Goal: Task Accomplishment & Management: Manage account settings

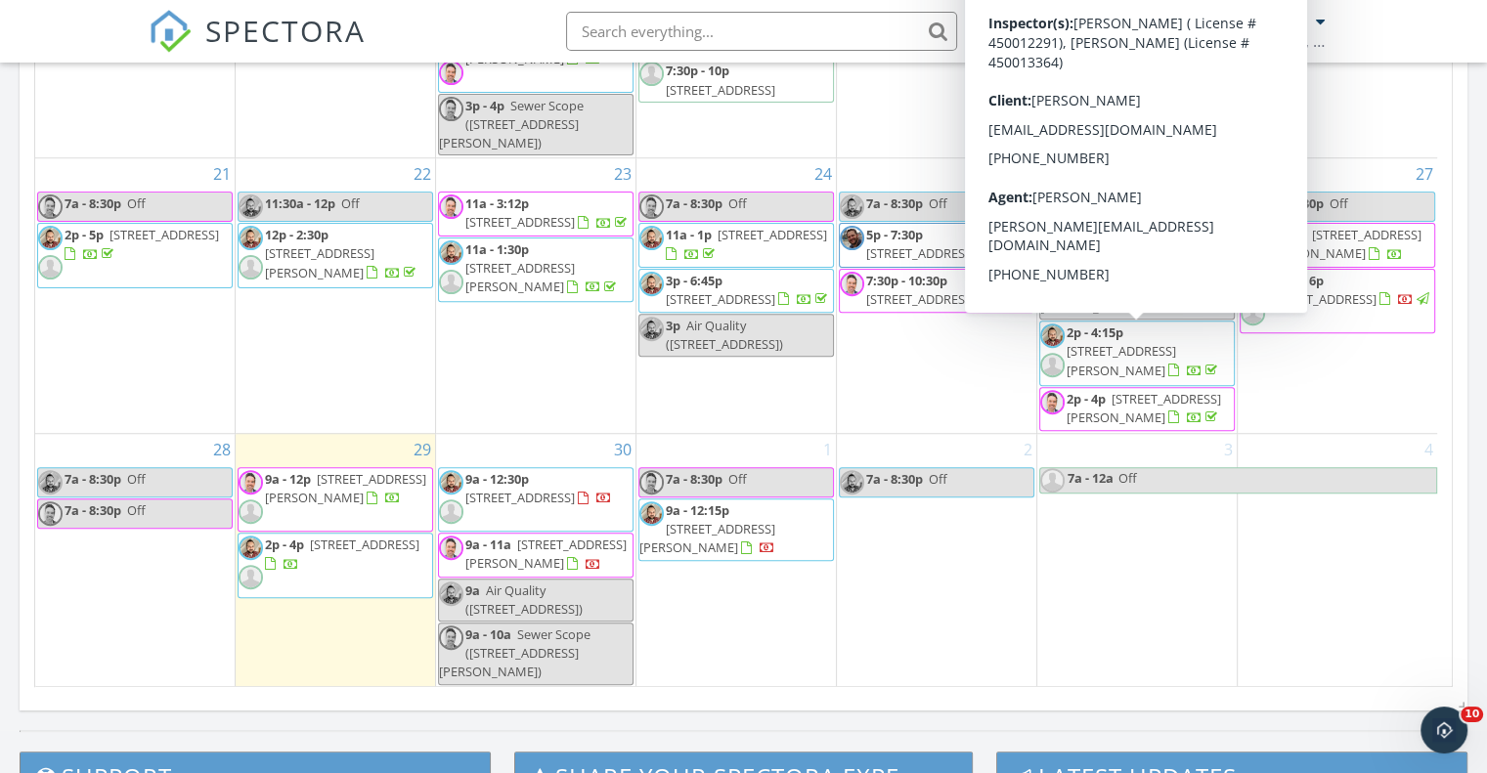
scroll to position [1401, 0]
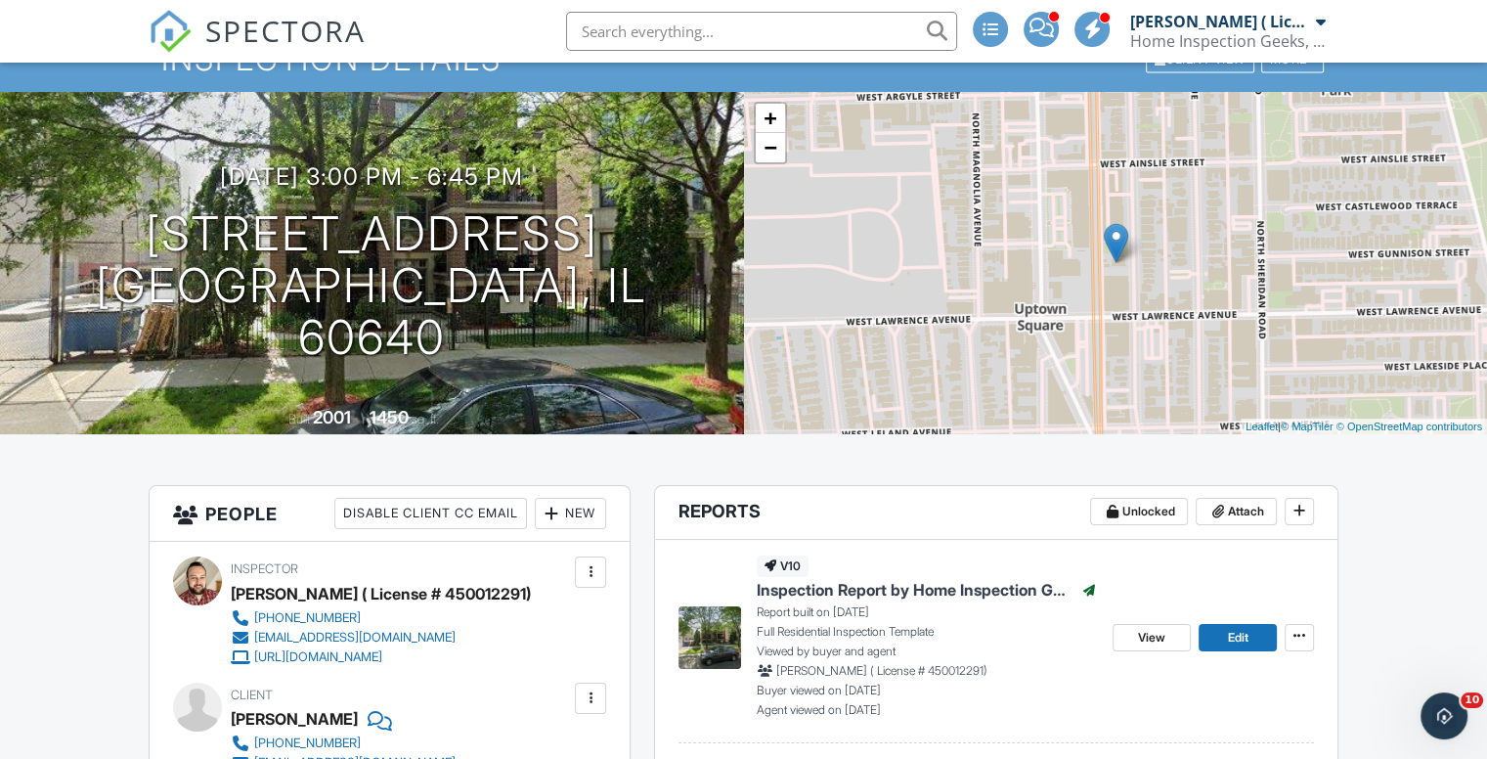
scroll to position [0, 1]
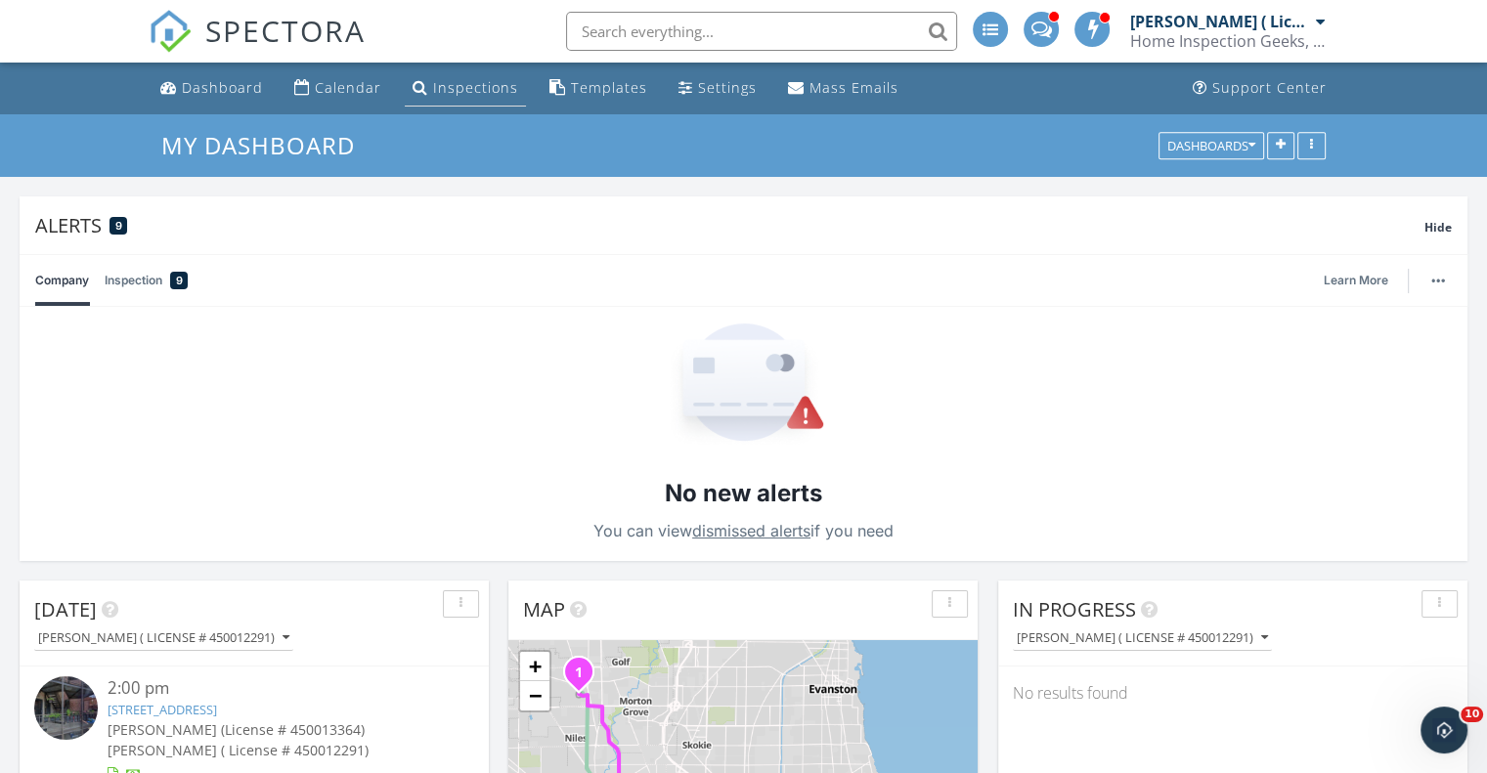
click at [451, 67] on li "Inspections" at bounding box center [465, 89] width 129 height 52
click at [460, 79] on div "Inspections" at bounding box center [475, 87] width 85 height 19
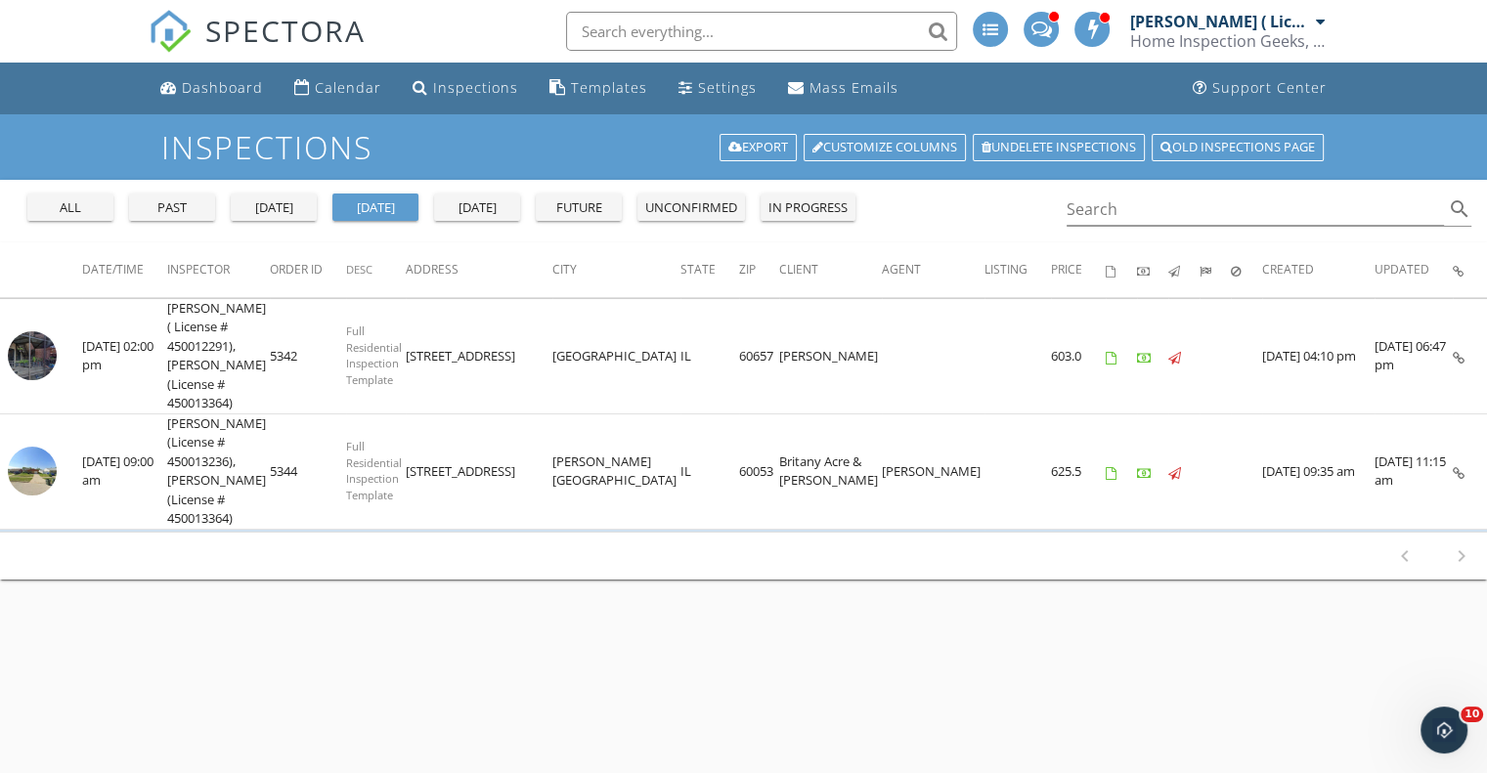
click at [313, 205] on button "[DATE]" at bounding box center [274, 207] width 86 height 27
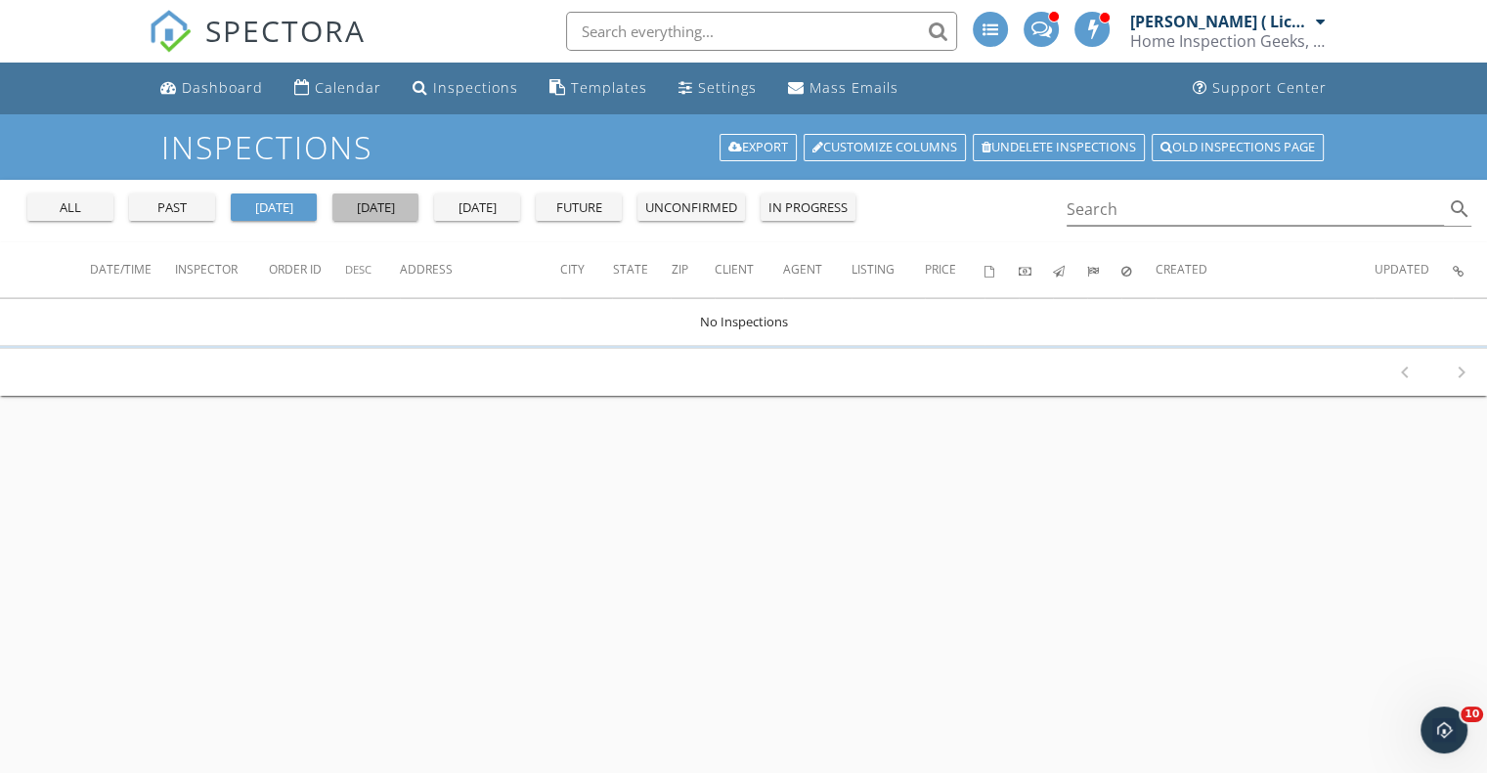
click at [367, 207] on div "today" at bounding box center [375, 208] width 70 height 20
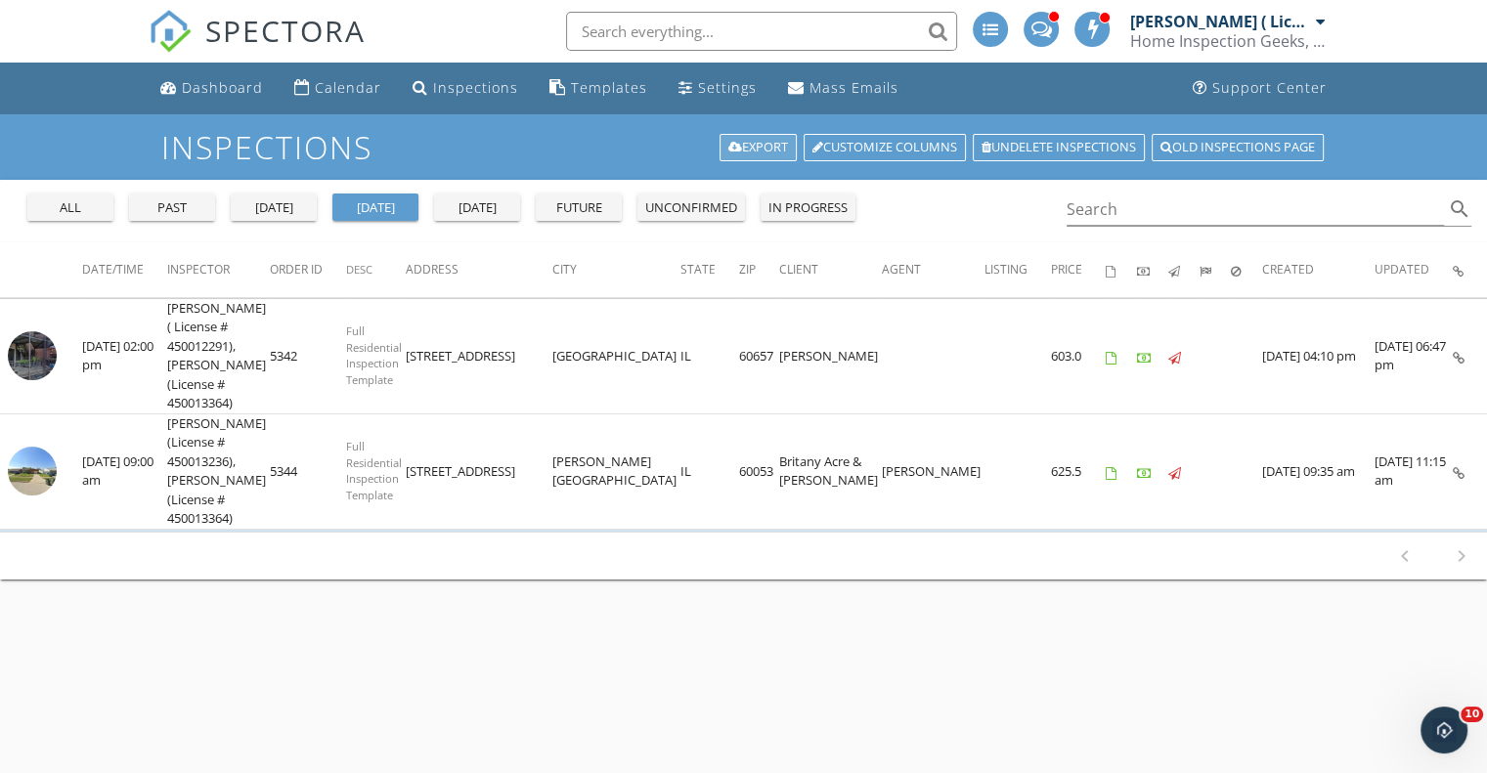
click at [752, 137] on link "Export" at bounding box center [758, 147] width 77 height 27
drag, startPoint x: 323, startPoint y: 43, endPoint x: 340, endPoint y: 36, distance: 18.9
click at [340, 36] on span "SPECTORA" at bounding box center [285, 30] width 160 height 41
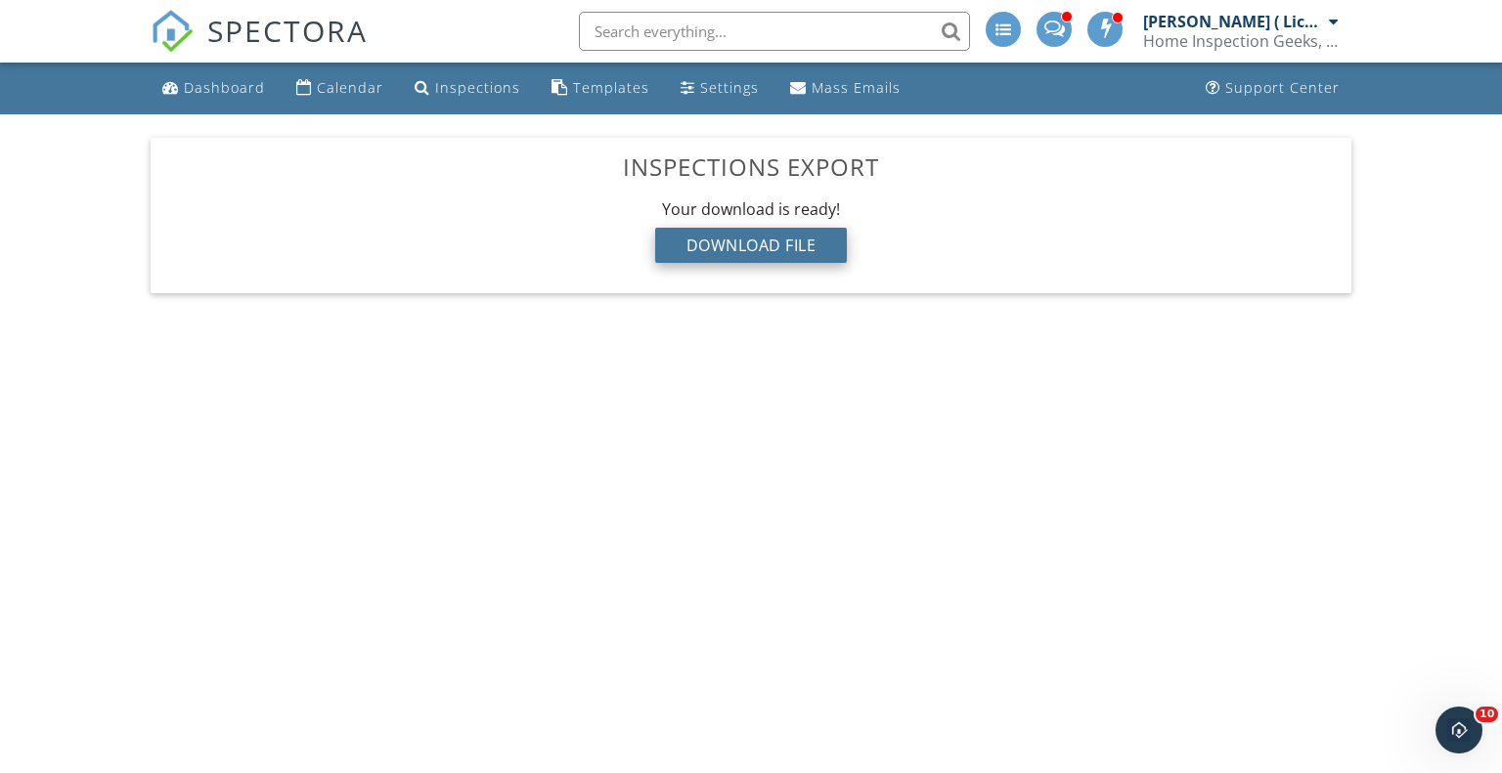
click at [819, 249] on div "Download File" at bounding box center [751, 245] width 193 height 35
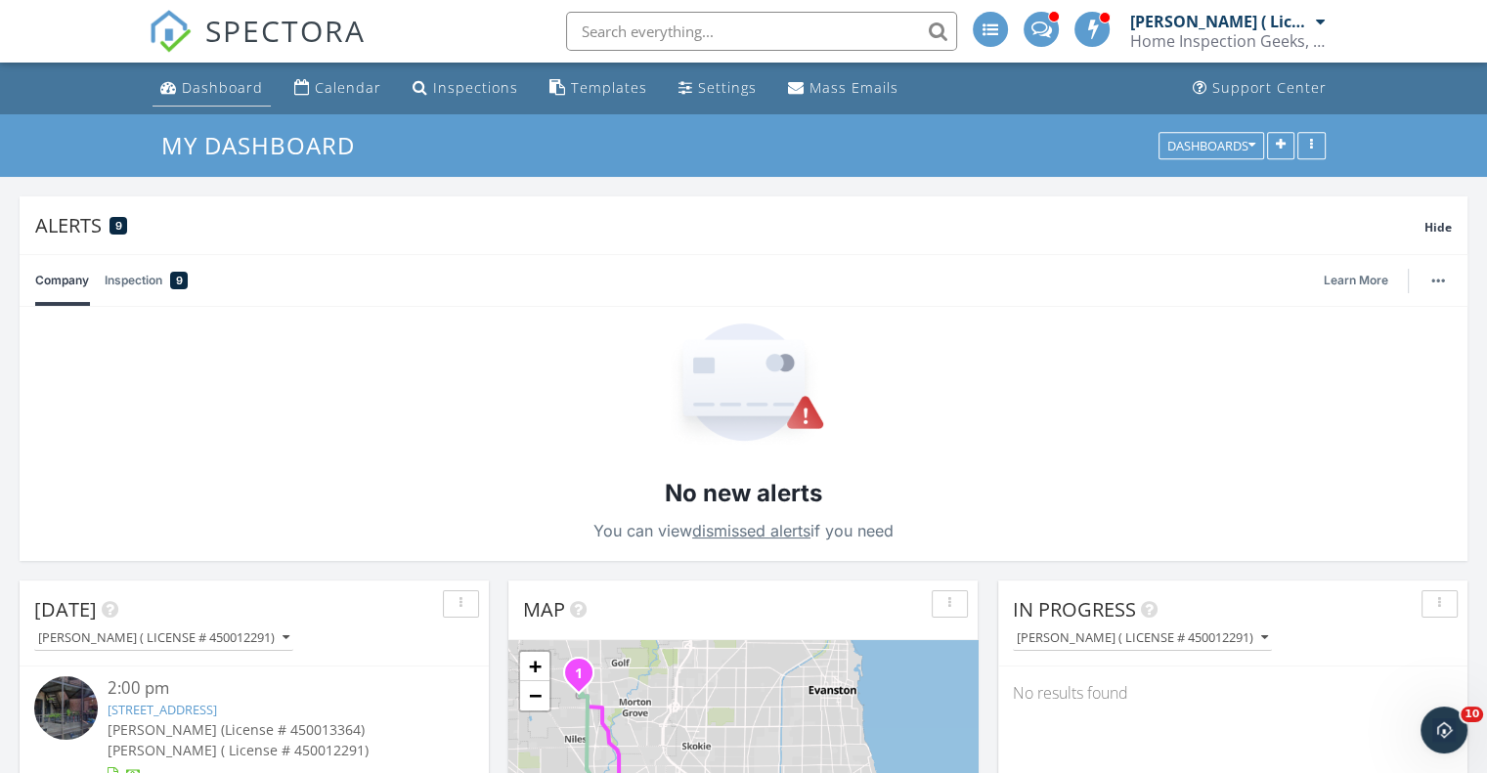
click at [244, 91] on div "Dashboard" at bounding box center [222, 87] width 81 height 19
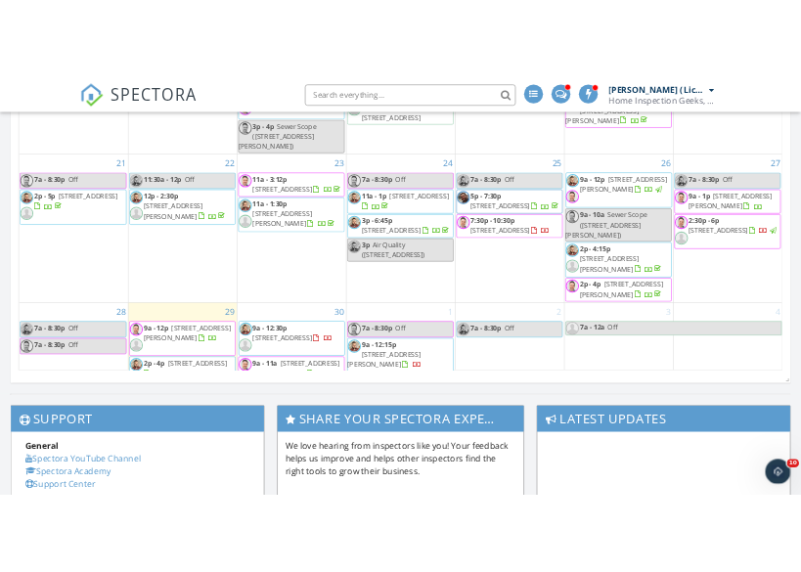
scroll to position [408, 0]
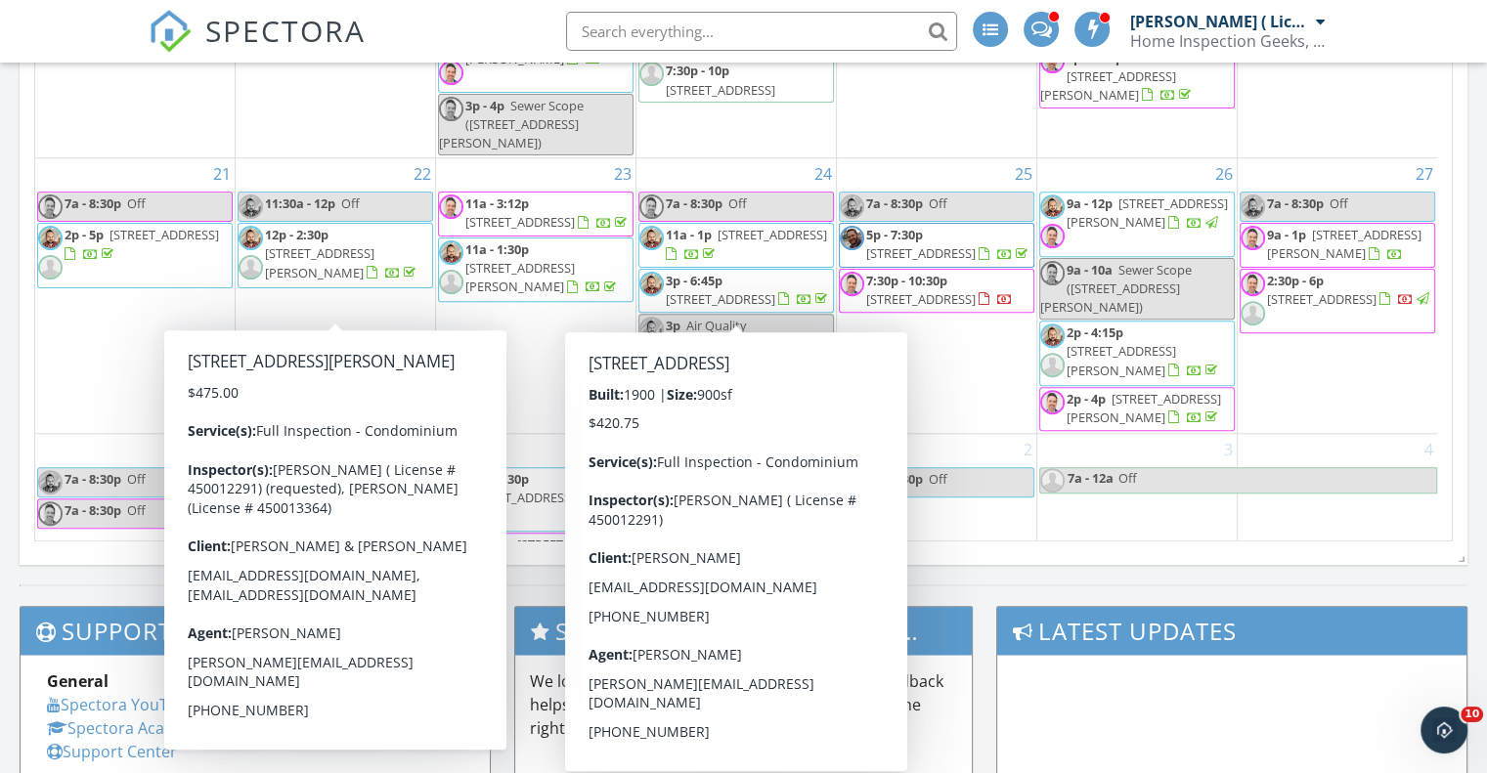
click at [371, 280] on span "2343 N Elston Ave 2W, Chicago 60614" at bounding box center [320, 262] width 110 height 36
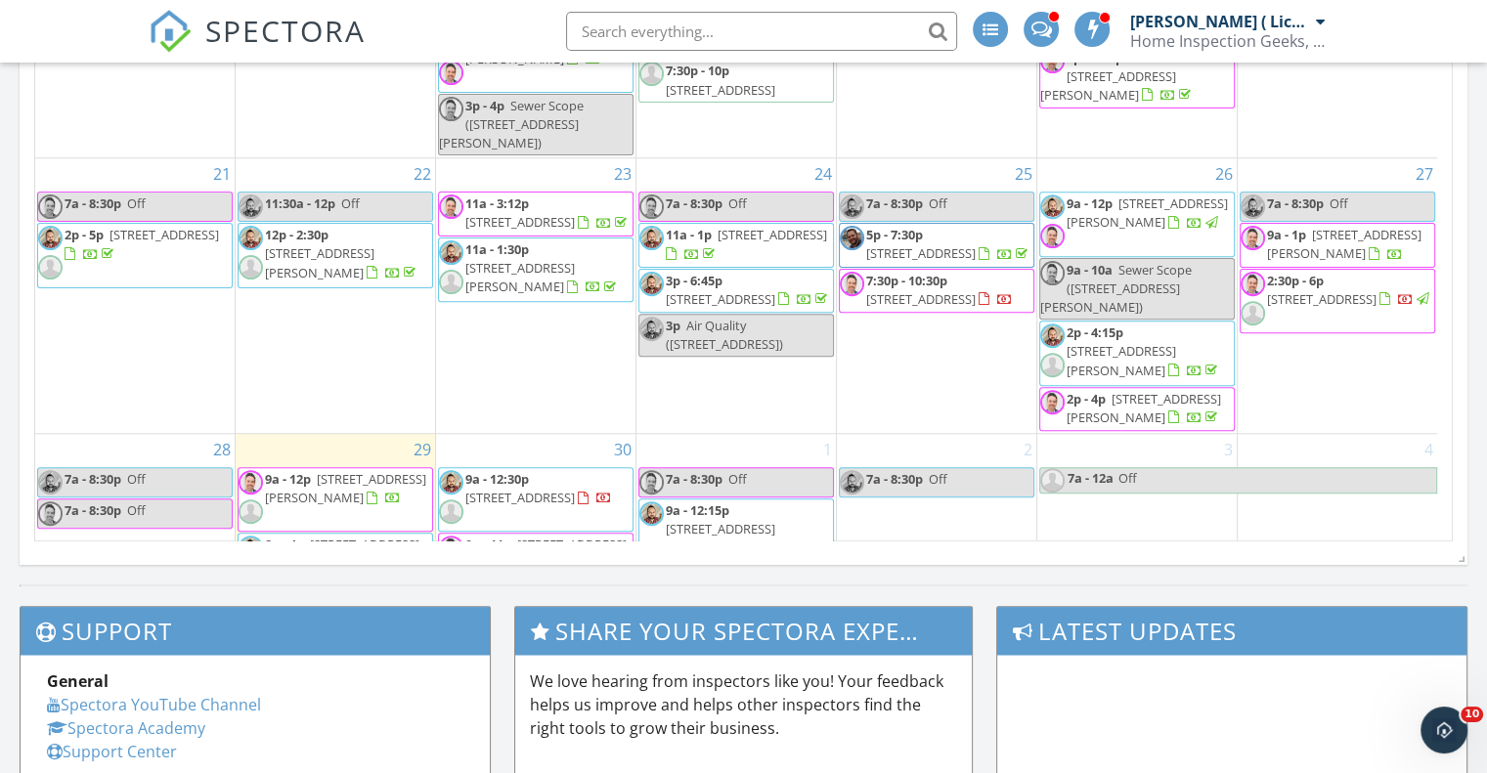
click at [529, 258] on span "11a - 1:30p" at bounding box center [497, 250] width 64 height 18
click at [721, 243] on span "1150 N Lake Shore Dr 13D, Chicago 60611" at bounding box center [773, 235] width 110 height 18
click at [755, 313] on link "3p - 6:45p 4826 N Winthrop Ave 2S, Chicago 60640" at bounding box center [736, 291] width 196 height 44
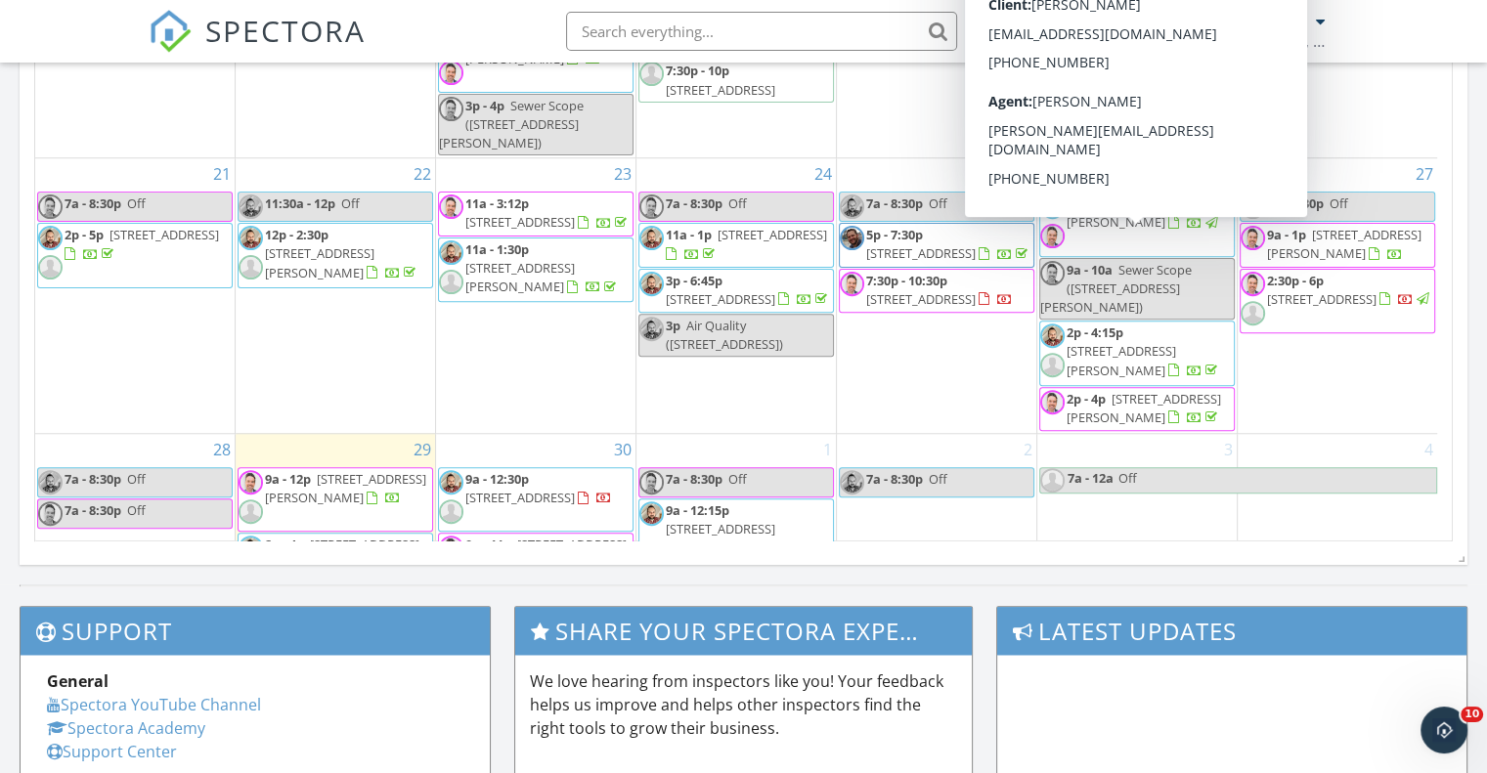
click at [1134, 231] on span "2533 W Belden Ave, Chicago 60647" at bounding box center [1147, 213] width 161 height 36
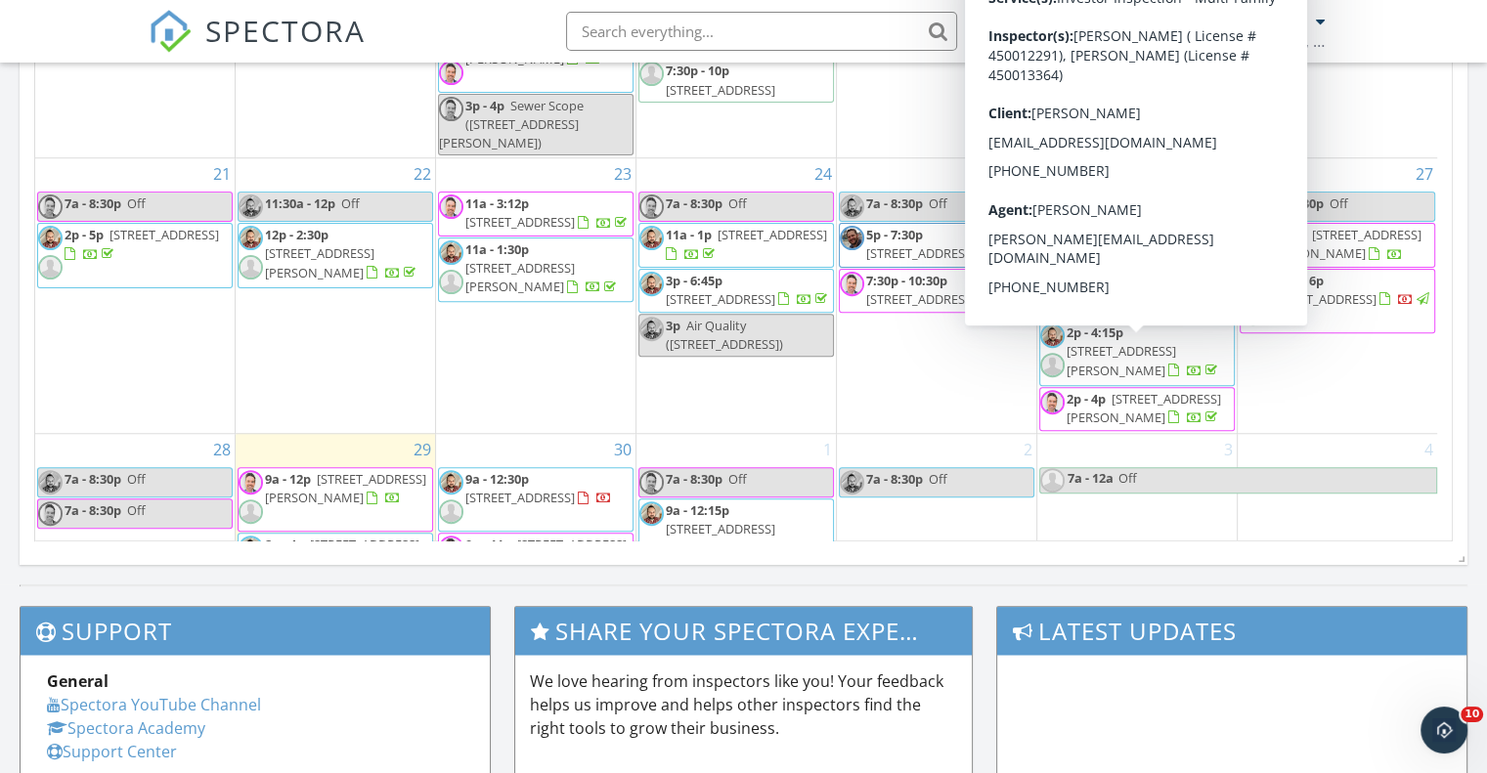
click at [1141, 368] on span "3575 W Dickens Ave, Chicago 60647" at bounding box center [1122, 360] width 110 height 36
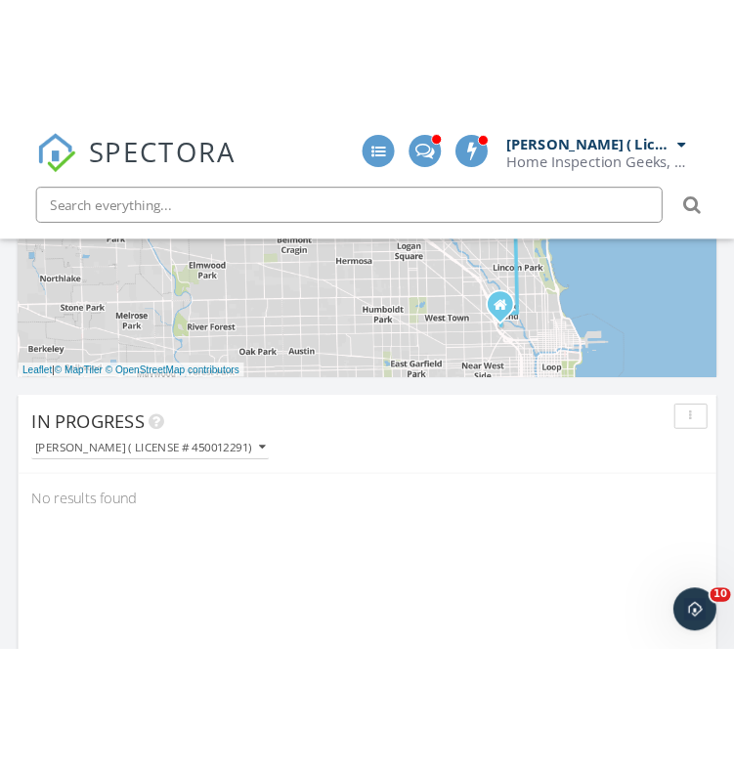
scroll to position [2786, 764]
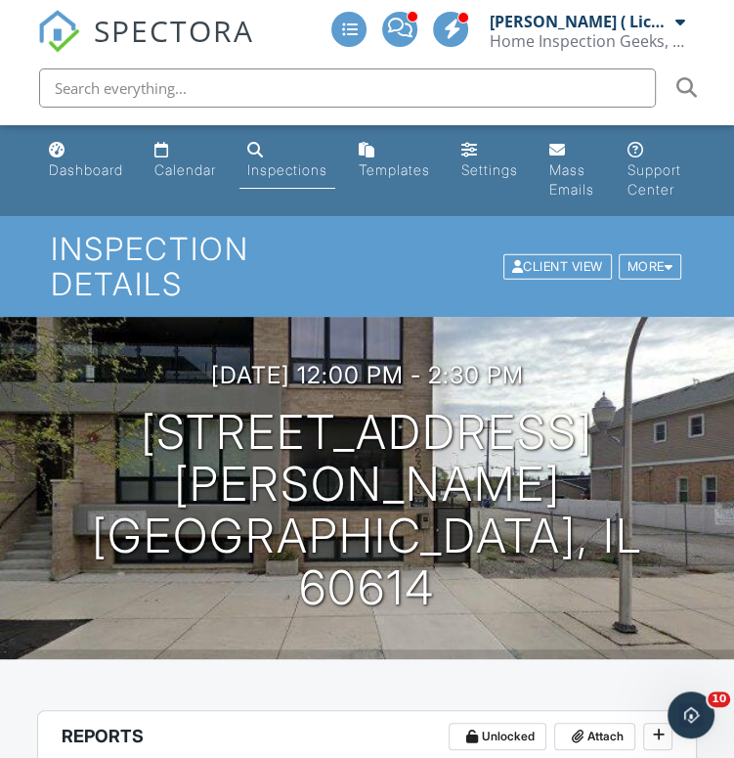
click at [222, 249] on h1 "Inspection Details" at bounding box center [367, 266] width 633 height 68
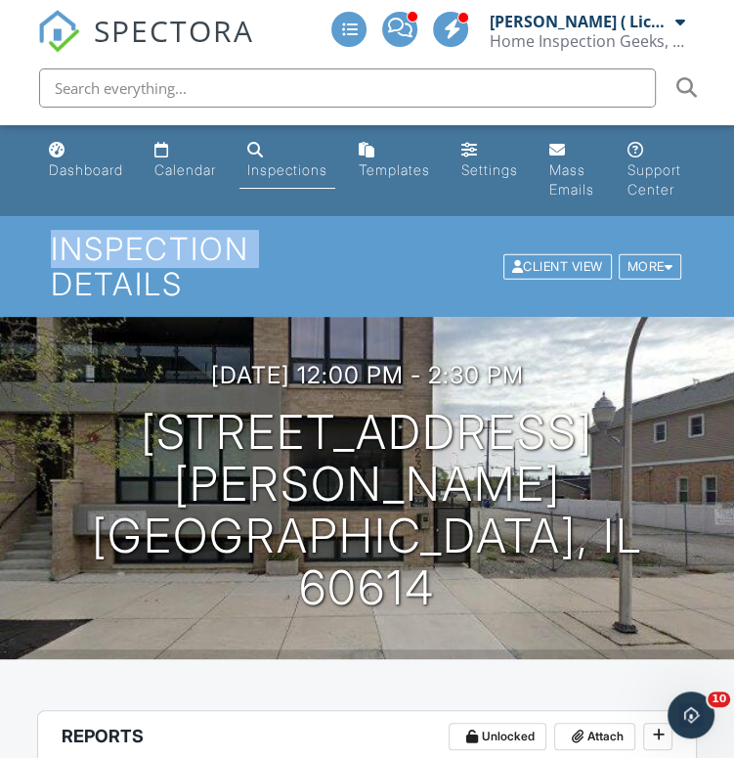
click at [222, 249] on h1 "Inspection Details" at bounding box center [367, 266] width 633 height 68
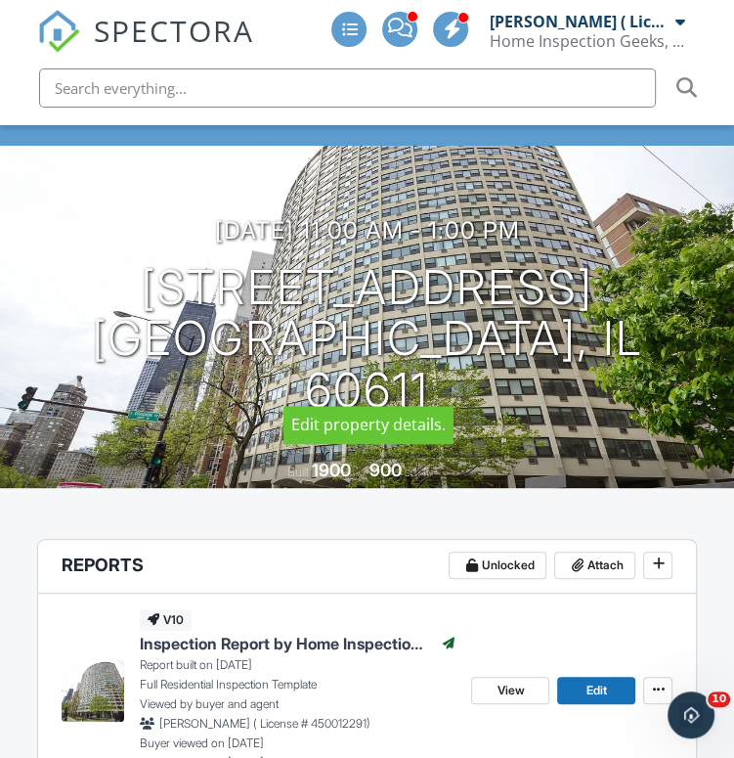
scroll to position [172, 0]
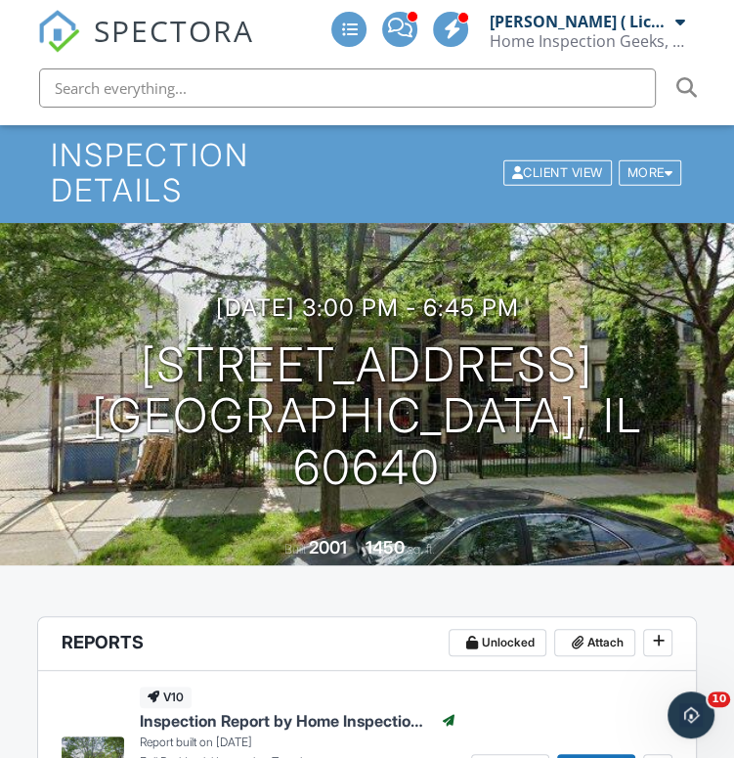
scroll to position [95, 0]
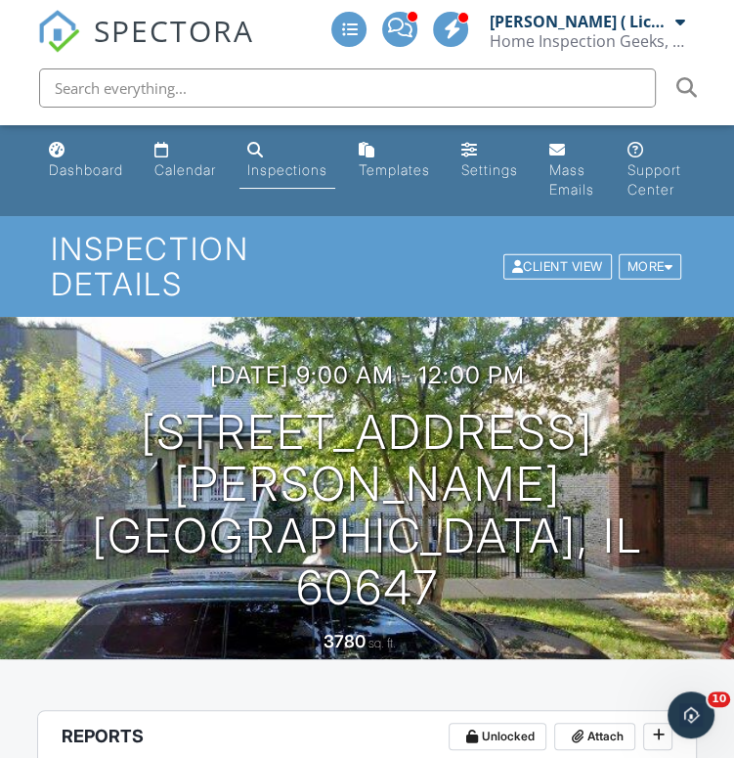
scroll to position [184, 0]
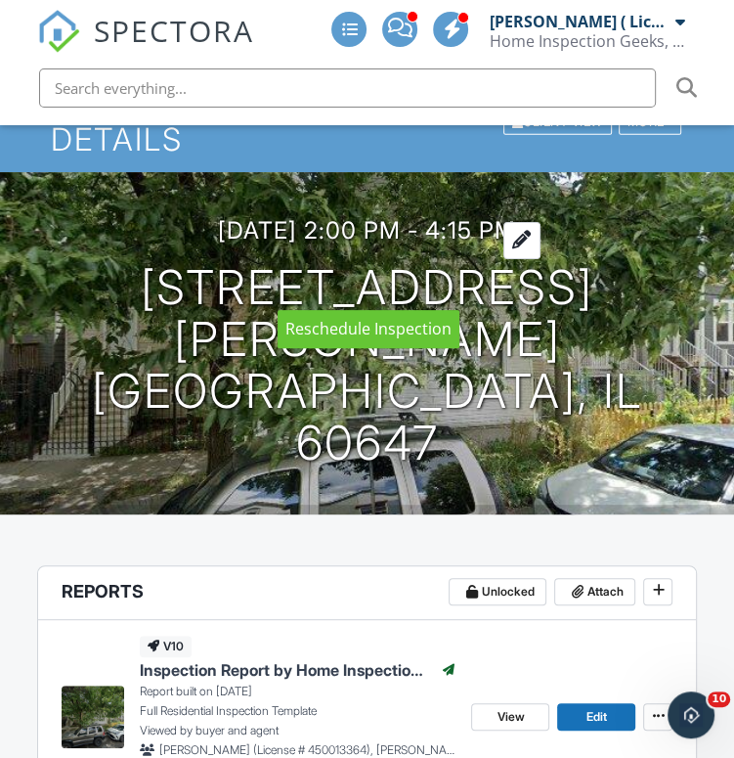
scroll to position [0, 4]
